Goal: Navigation & Orientation: Find specific page/section

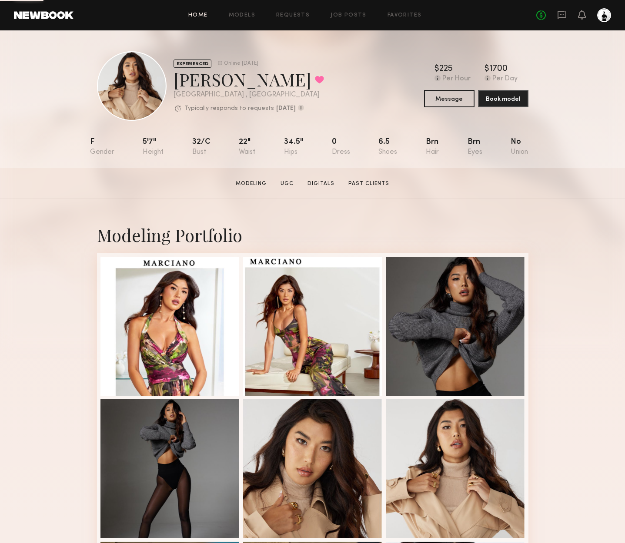
click at [203, 14] on link "Home" at bounding box center [198, 16] width 20 height 6
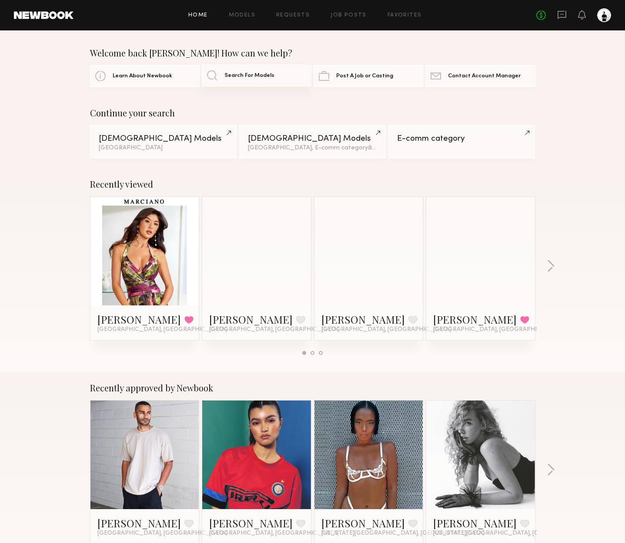
click at [262, 75] on span "Search For Models" at bounding box center [249, 76] width 50 height 6
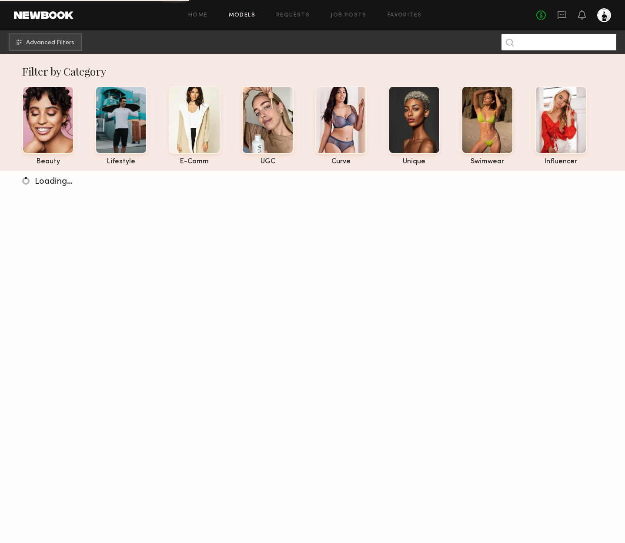
click at [538, 40] on input at bounding box center [558, 42] width 115 height 17
type input "*******"
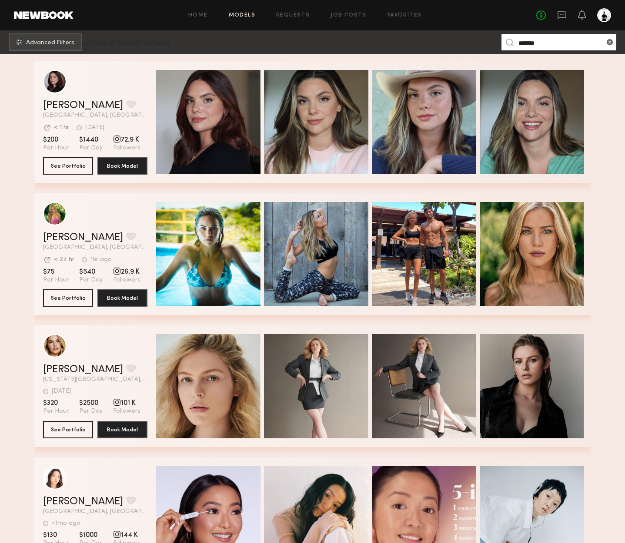
scroll to position [142, 0]
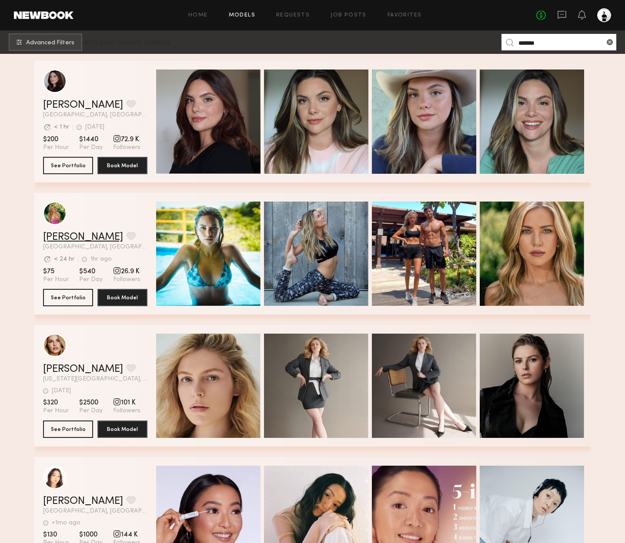
click at [71, 238] on link "[PERSON_NAME]" at bounding box center [83, 237] width 80 height 10
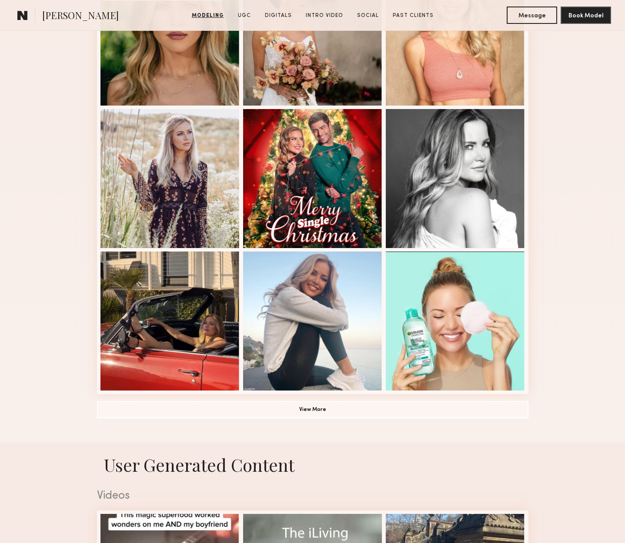
scroll to position [434, 0]
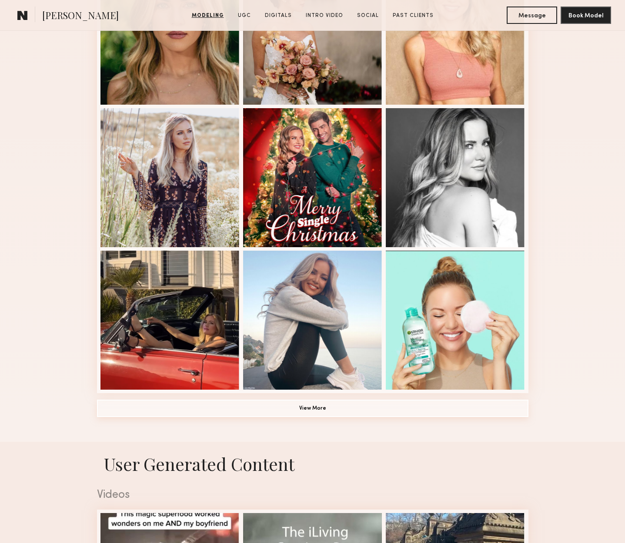
click at [336, 408] on button "View More" at bounding box center [312, 408] width 431 height 17
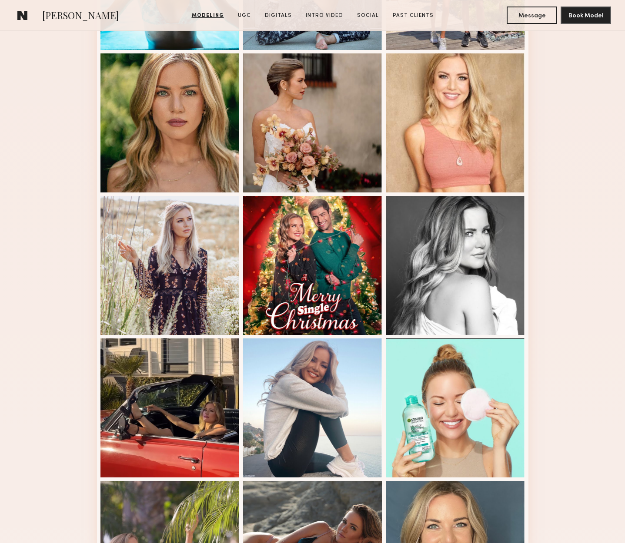
scroll to position [0, 0]
